Goal: Transaction & Acquisition: Purchase product/service

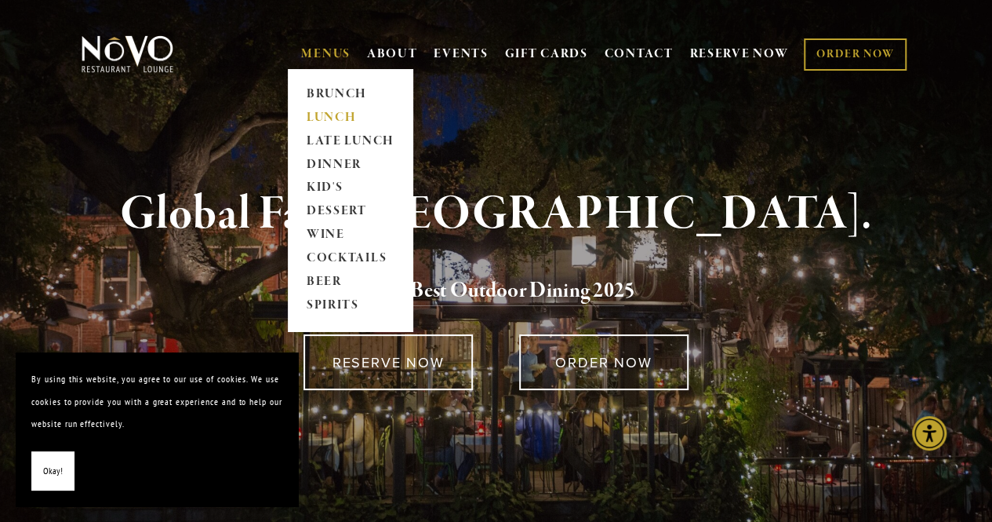
click at [325, 112] on link "LUNCH" at bounding box center [350, 118] width 98 height 24
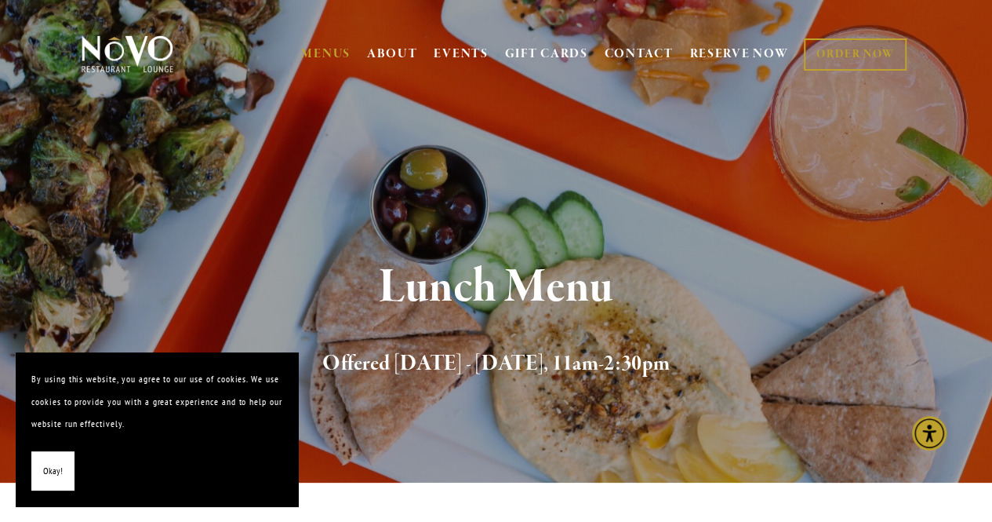
click at [50, 476] on span "Okay!" at bounding box center [53, 471] width 20 height 23
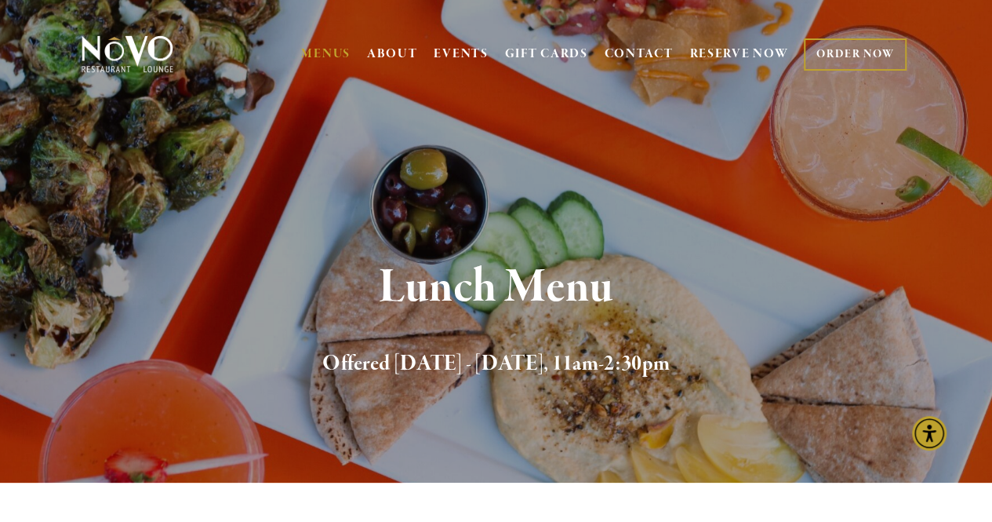
click at [833, 62] on link "ORDER NOW" at bounding box center [855, 54] width 103 height 32
